Goal: Task Accomplishment & Management: Manage account settings

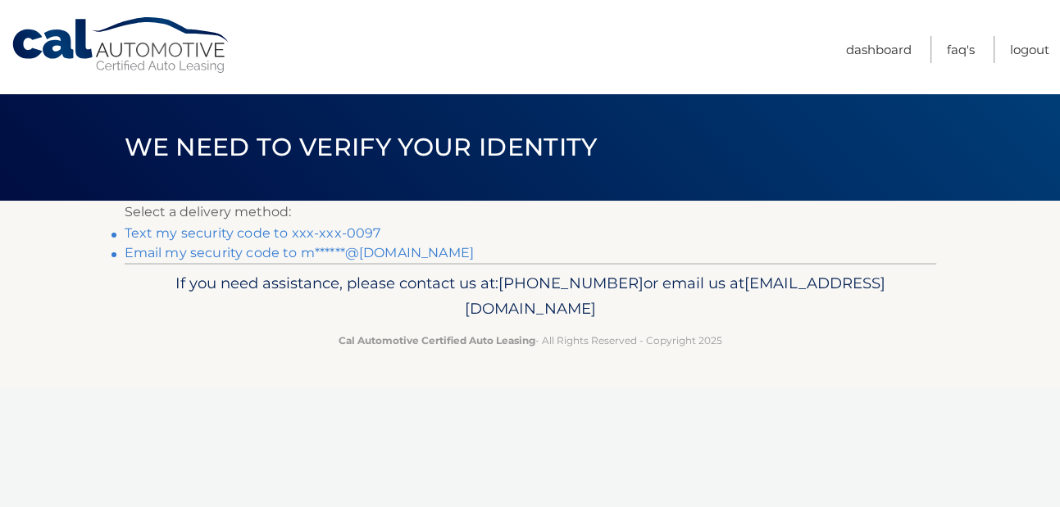
click at [332, 241] on link "Text my security code to xxx-xxx-0097" at bounding box center [253, 233] width 257 height 16
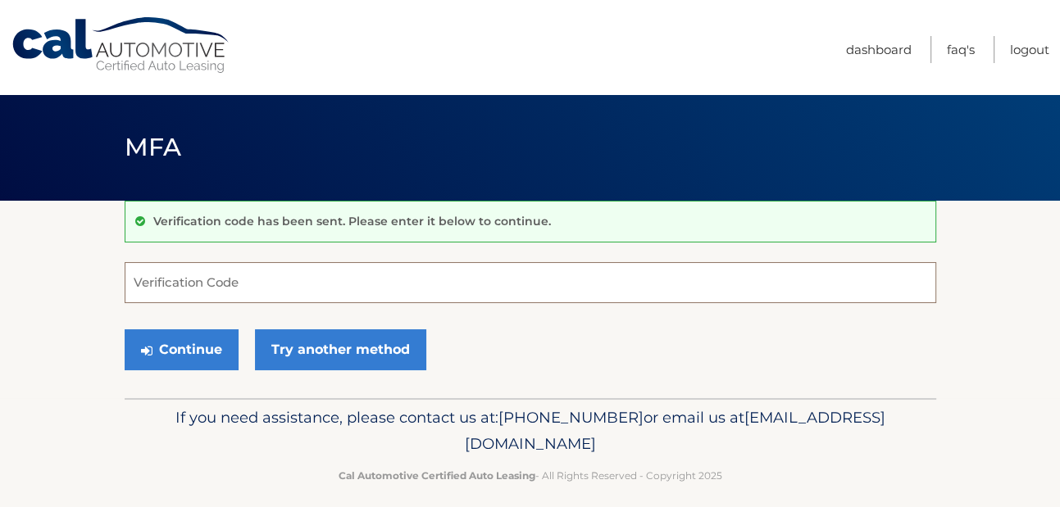
click at [177, 277] on input "Verification Code" at bounding box center [530, 282] width 811 height 41
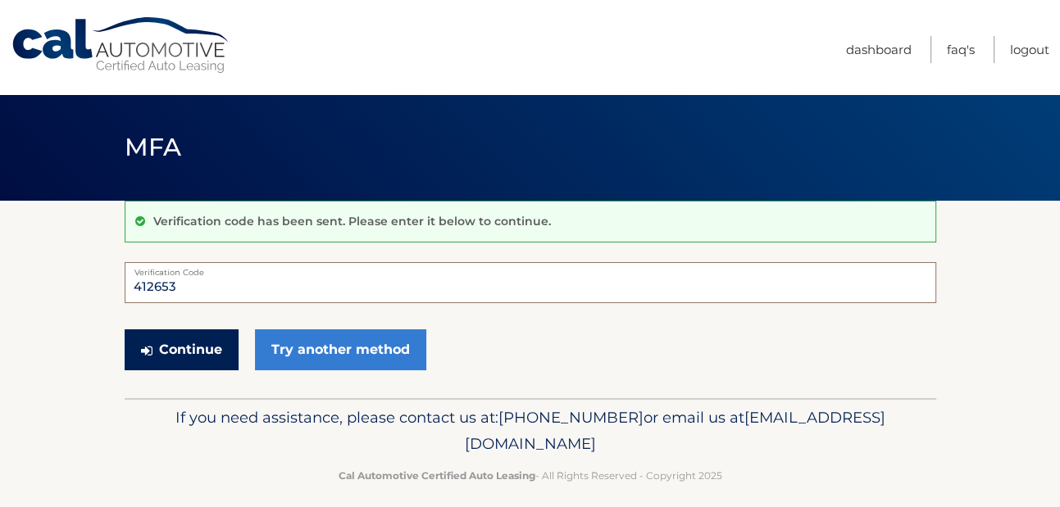
type input "412653"
click at [185, 359] on button "Continue" at bounding box center [182, 349] width 114 height 41
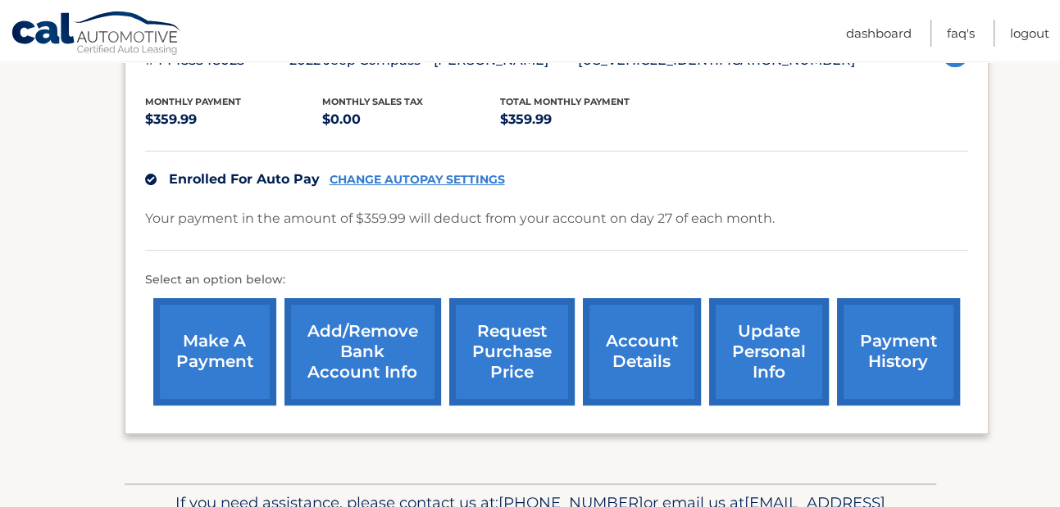
scroll to position [325, 0]
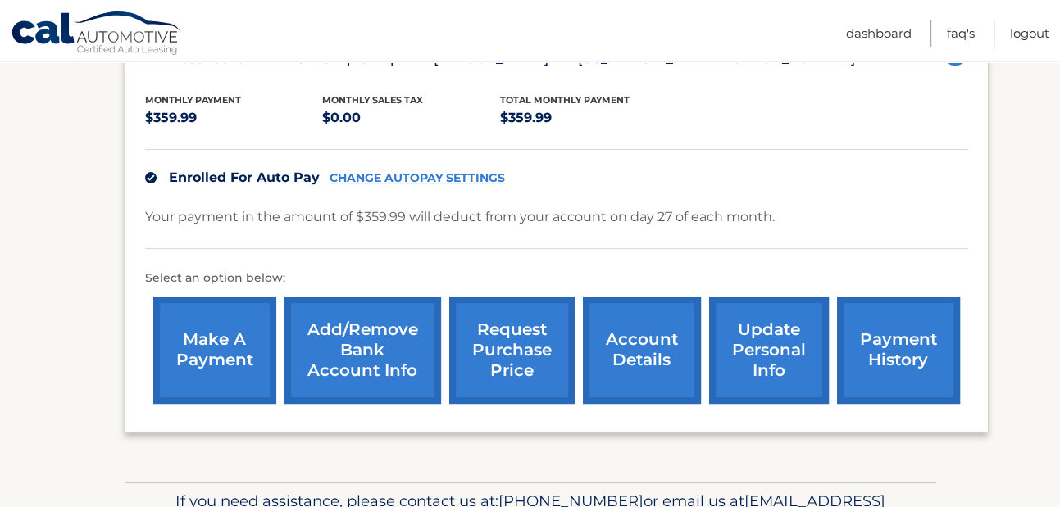
click at [625, 352] on link "account details" at bounding box center [642, 350] width 118 height 107
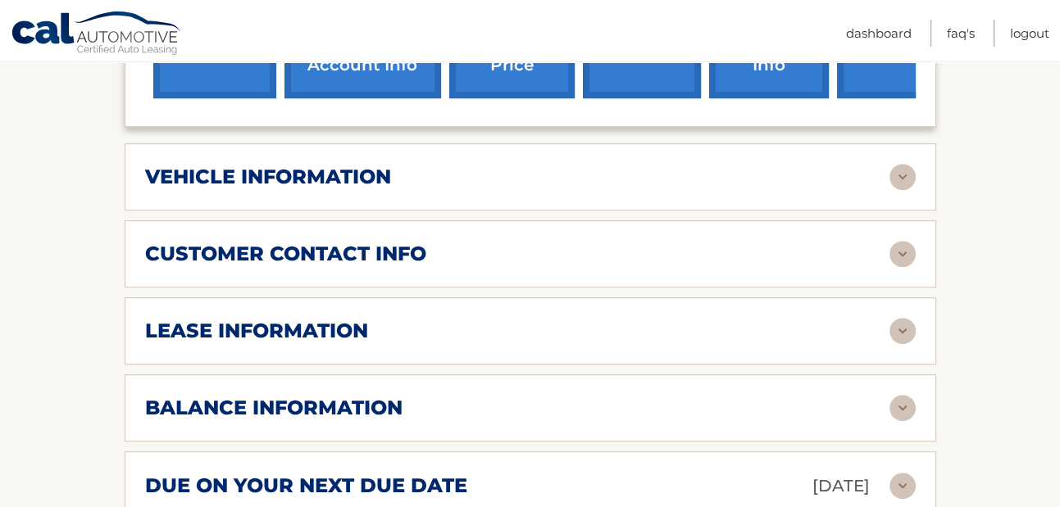
scroll to position [806, 0]
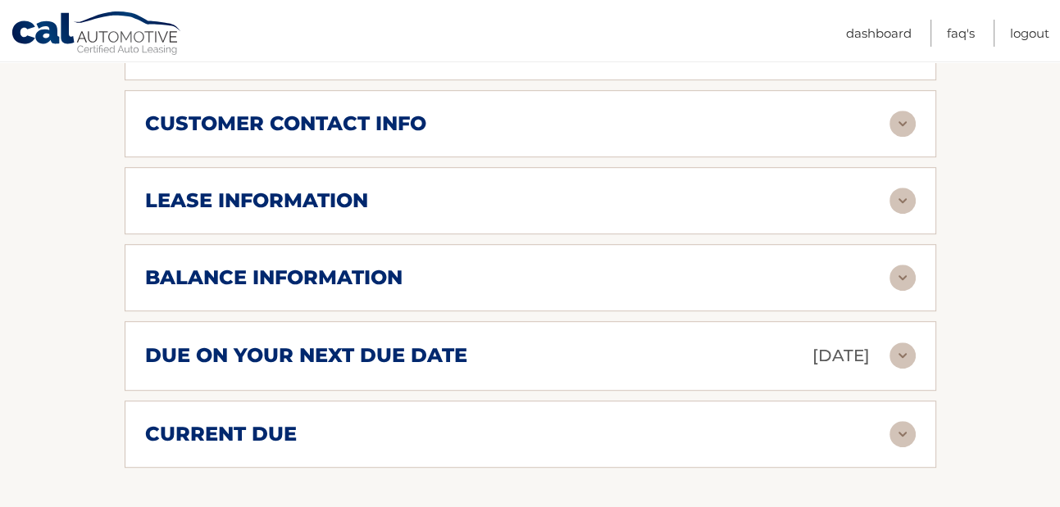
click at [906, 204] on img at bounding box center [902, 201] width 26 height 26
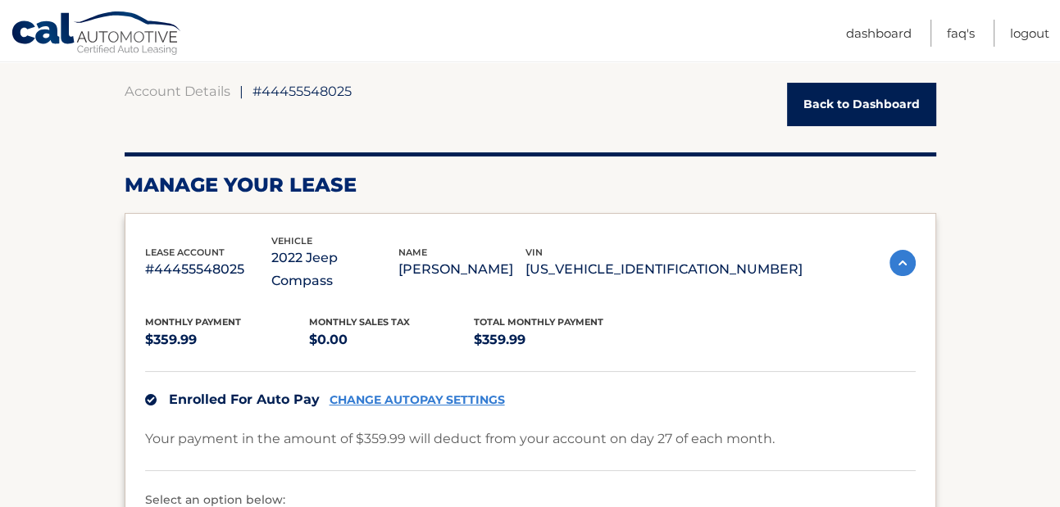
scroll to position [0, 0]
